Goal: Find contact information: Find contact information

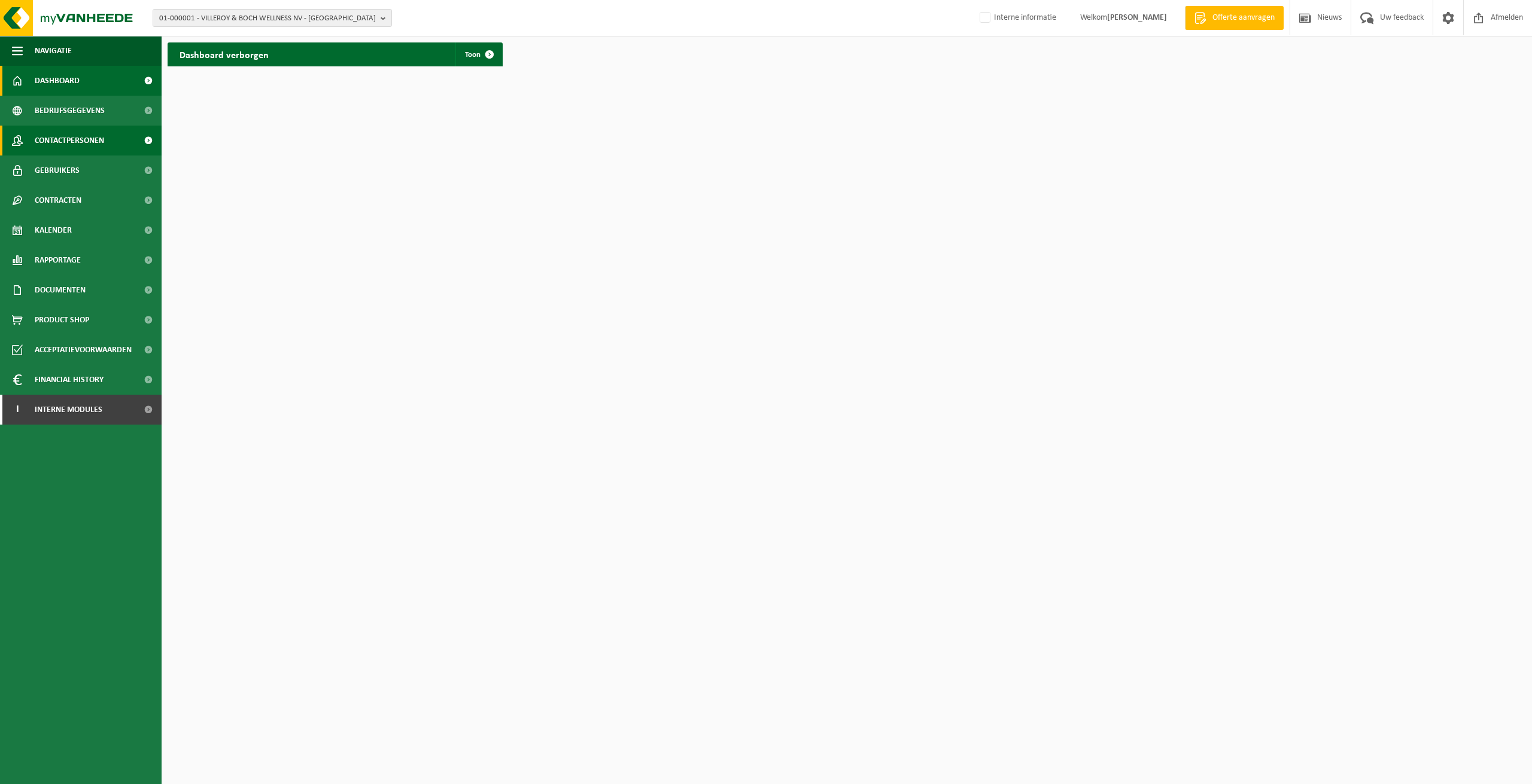
click at [43, 131] on span "Contactpersonen" at bounding box center [70, 140] width 70 height 30
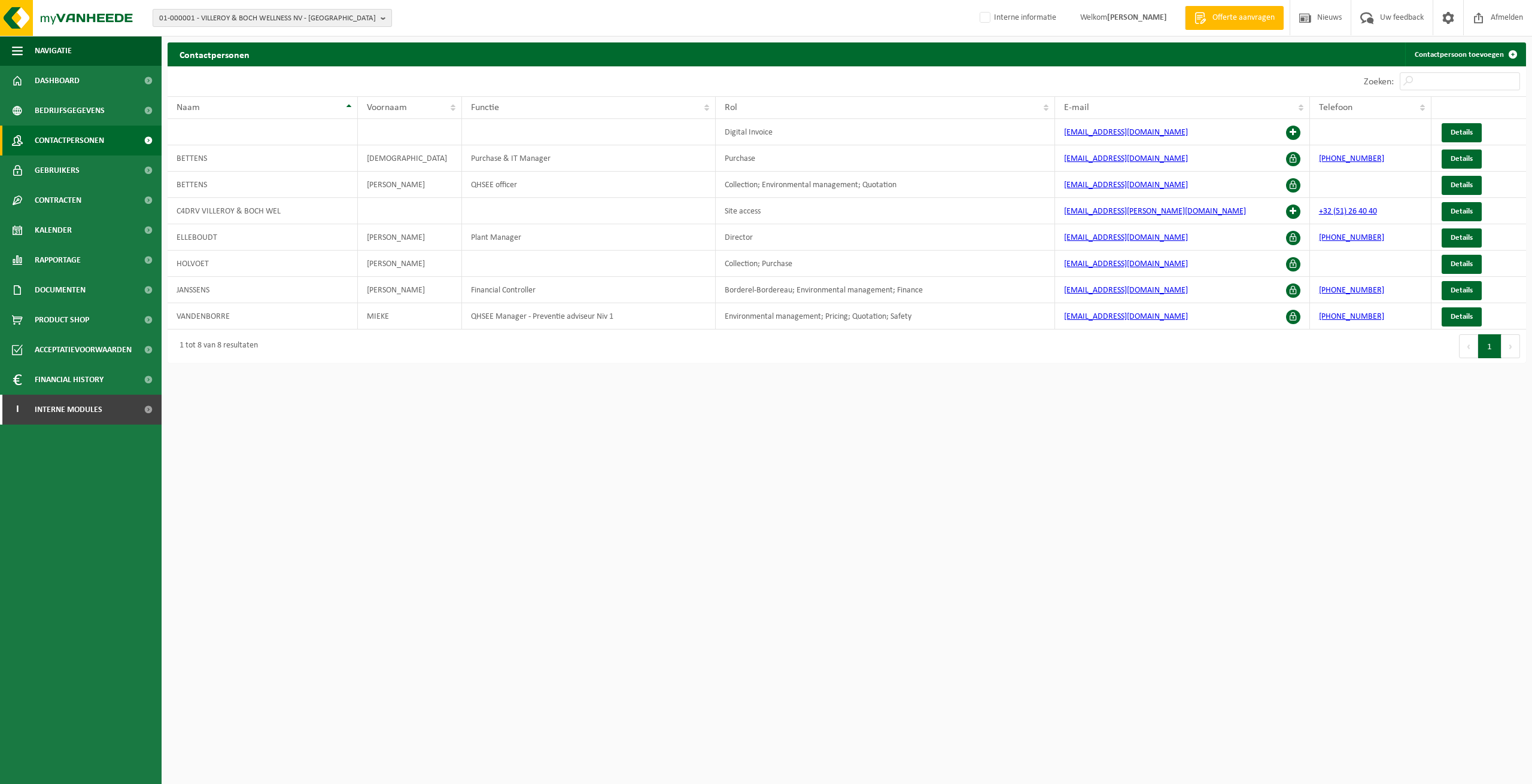
click at [328, 18] on span "01-000001 - VILLEROY & BOCH WELLNESS NV - [GEOGRAPHIC_DATA]" at bounding box center [268, 18] width 217 height 18
click at [341, 14] on span "01-000001 - VILLEROY & BOCH WELLNESS NV - [GEOGRAPHIC_DATA]" at bounding box center [268, 18] width 217 height 18
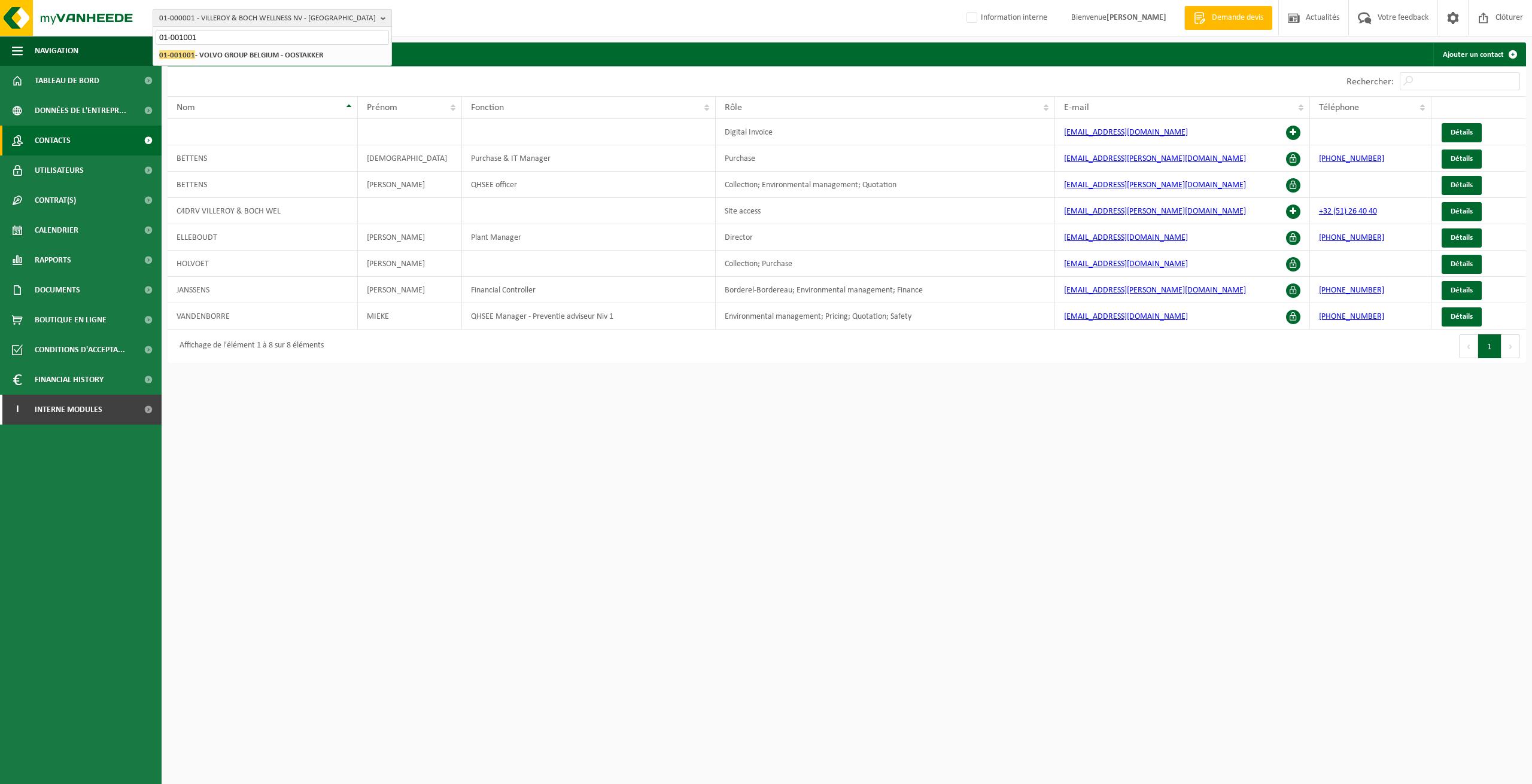
type input "01-001001"
